Goal: Use online tool/utility: Utilize a website feature to perform a specific function

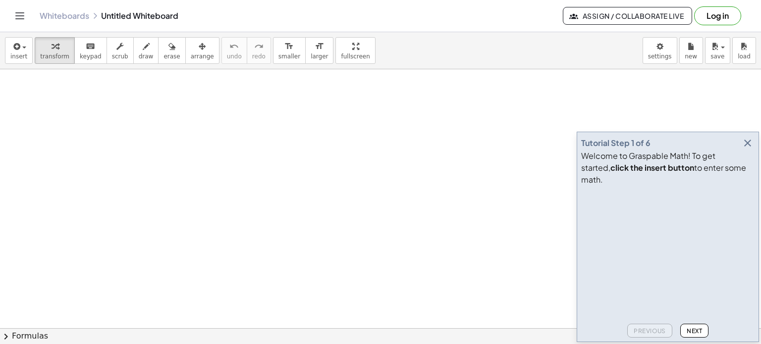
click at [689, 335] on button "Next" at bounding box center [694, 331] width 28 height 14
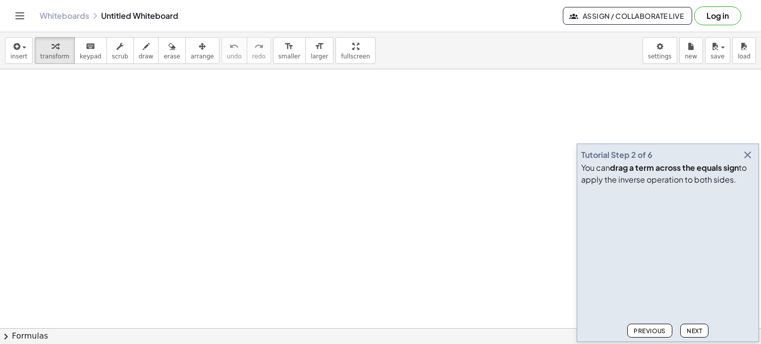
click at [692, 330] on span "Next" at bounding box center [694, 330] width 15 height 7
click at [691, 331] on span "Next" at bounding box center [694, 330] width 15 height 7
click at [689, 332] on span "Next" at bounding box center [694, 330] width 15 height 7
click at [689, 329] on span "Next" at bounding box center [694, 330] width 15 height 7
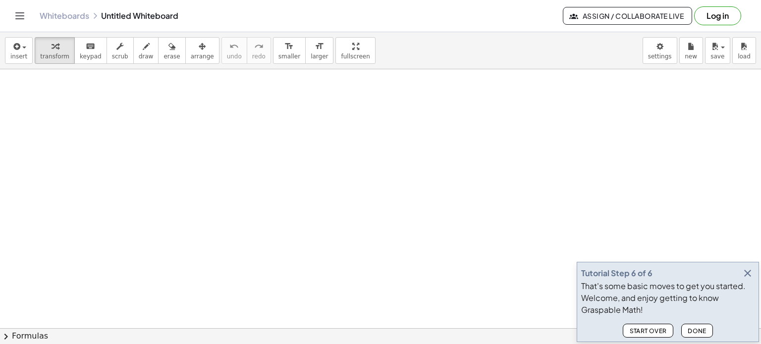
click at [694, 329] on span "Done" at bounding box center [697, 330] width 19 height 7
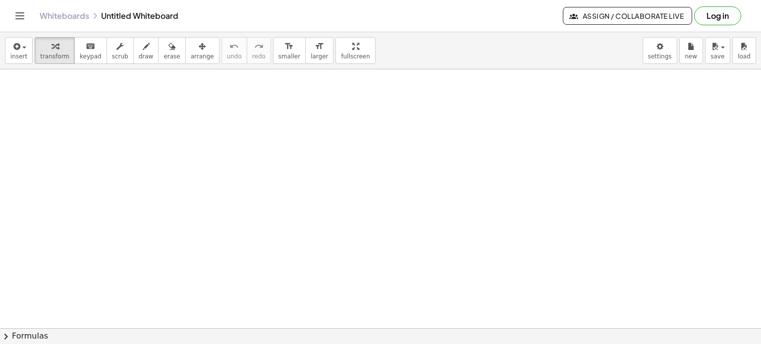
click at [29, 336] on button "chevron_right Formulas" at bounding box center [380, 336] width 761 height 16
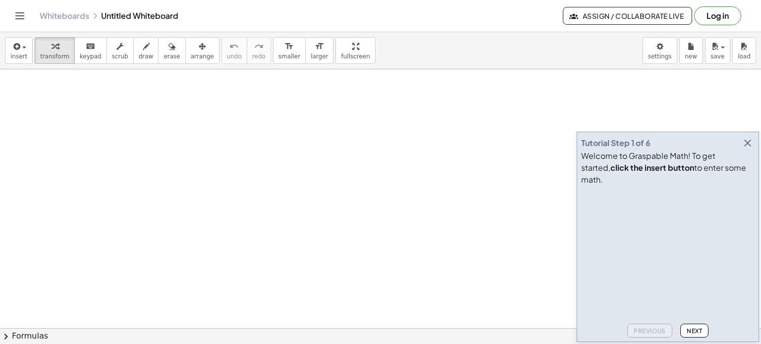
click at [747, 149] on icon "button" at bounding box center [748, 143] width 12 height 12
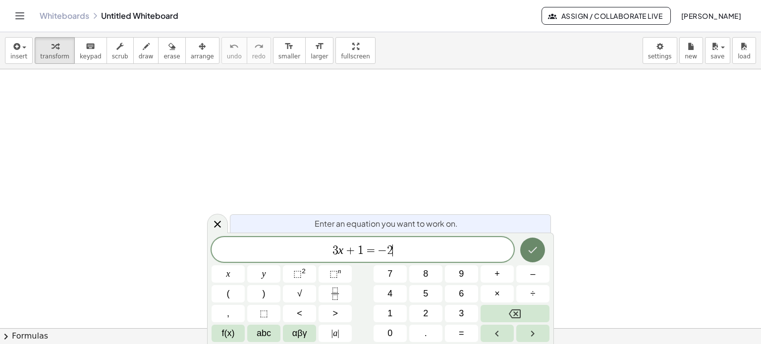
click at [533, 249] on icon "Done" at bounding box center [533, 250] width 12 height 12
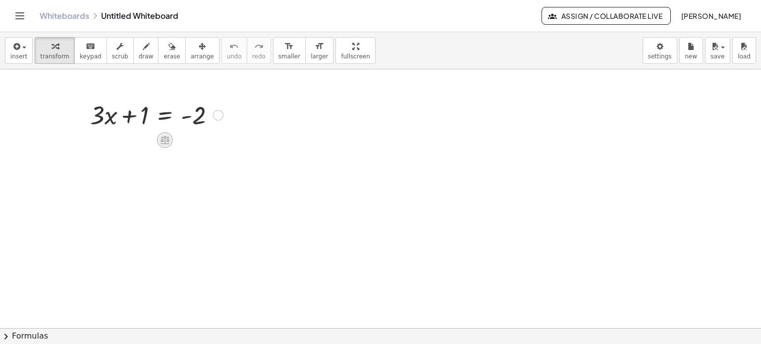
click at [164, 140] on icon at bounding box center [165, 140] width 10 height 10
click at [145, 142] on span "−" at bounding box center [145, 140] width 6 height 14
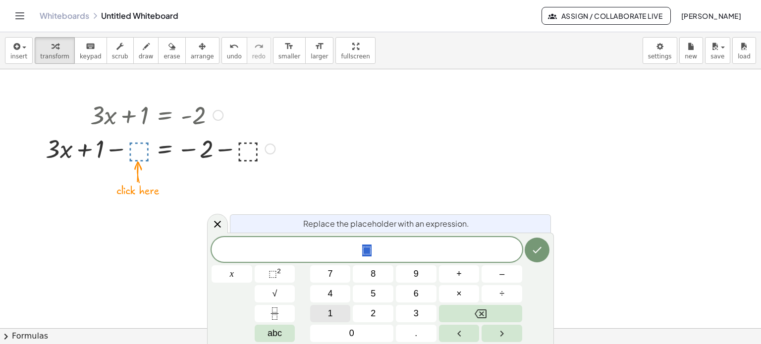
click at [326, 312] on button "1" at bounding box center [330, 313] width 41 height 17
click at [534, 247] on icon "Done" at bounding box center [537, 250] width 12 height 12
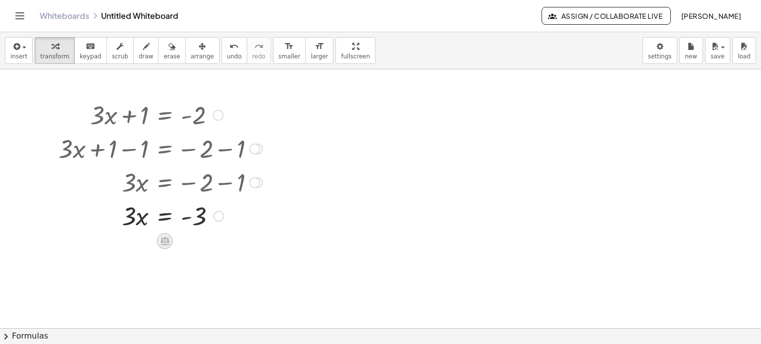
click at [164, 243] on icon at bounding box center [164, 241] width 9 height 8
click at [182, 239] on span "÷" at bounding box center [184, 241] width 5 height 14
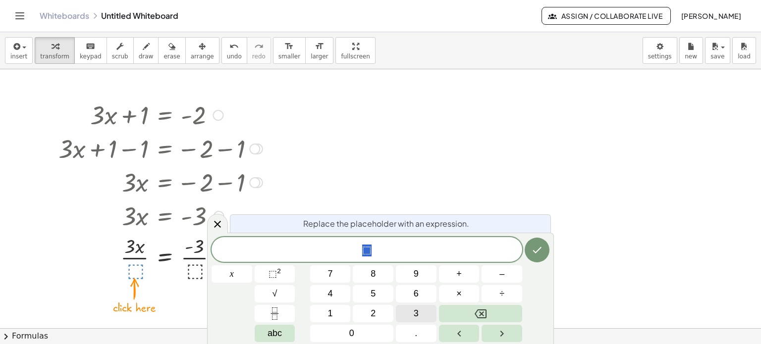
click at [404, 313] on button "3" at bounding box center [416, 313] width 41 height 17
click at [532, 248] on icon "Done" at bounding box center [537, 250] width 12 height 12
